Goal: Check status

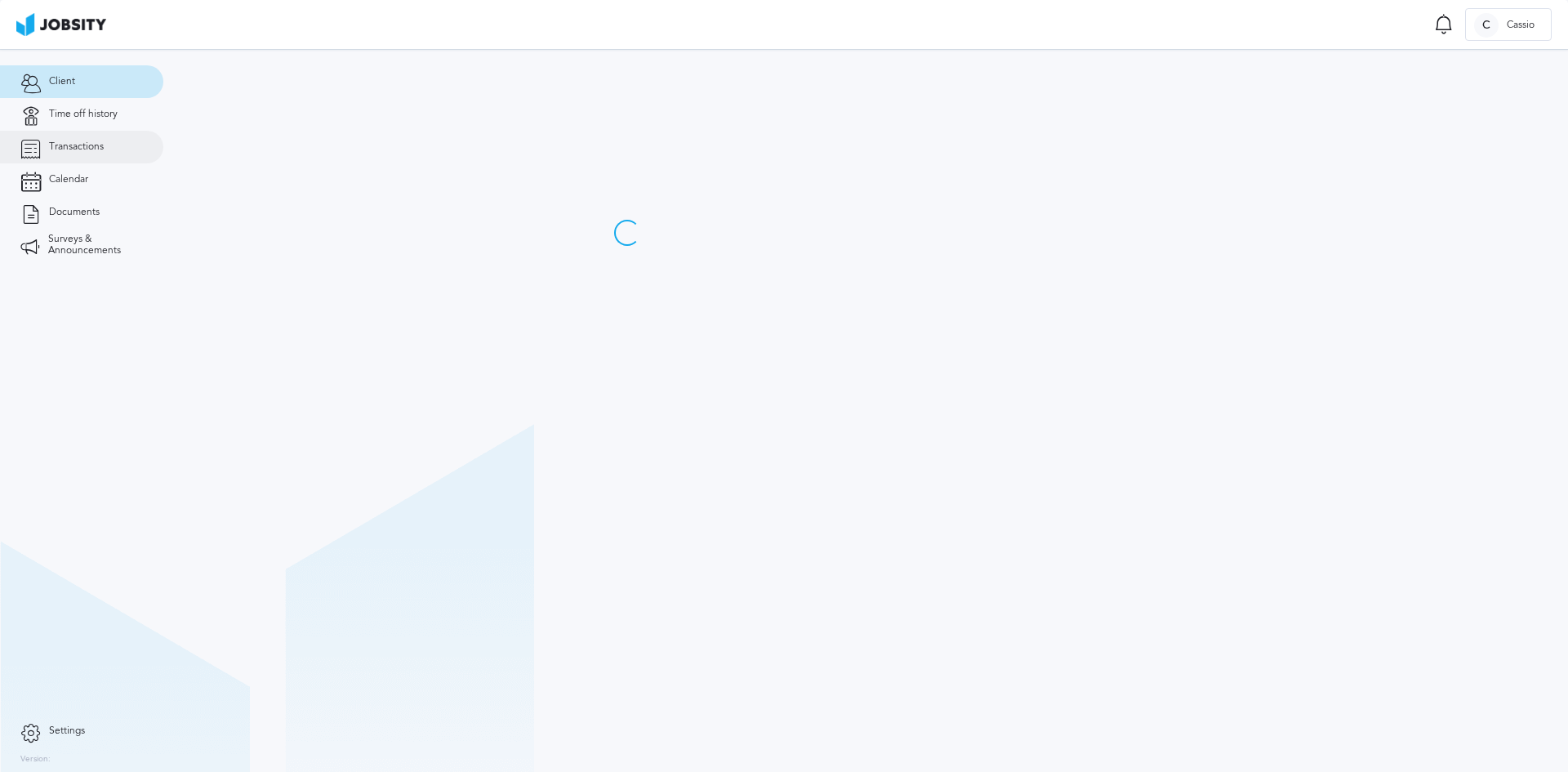
click at [47, 143] on link "Transactions" at bounding box center [82, 146] width 164 height 33
